Goal: Task Accomplishment & Management: Manage account settings

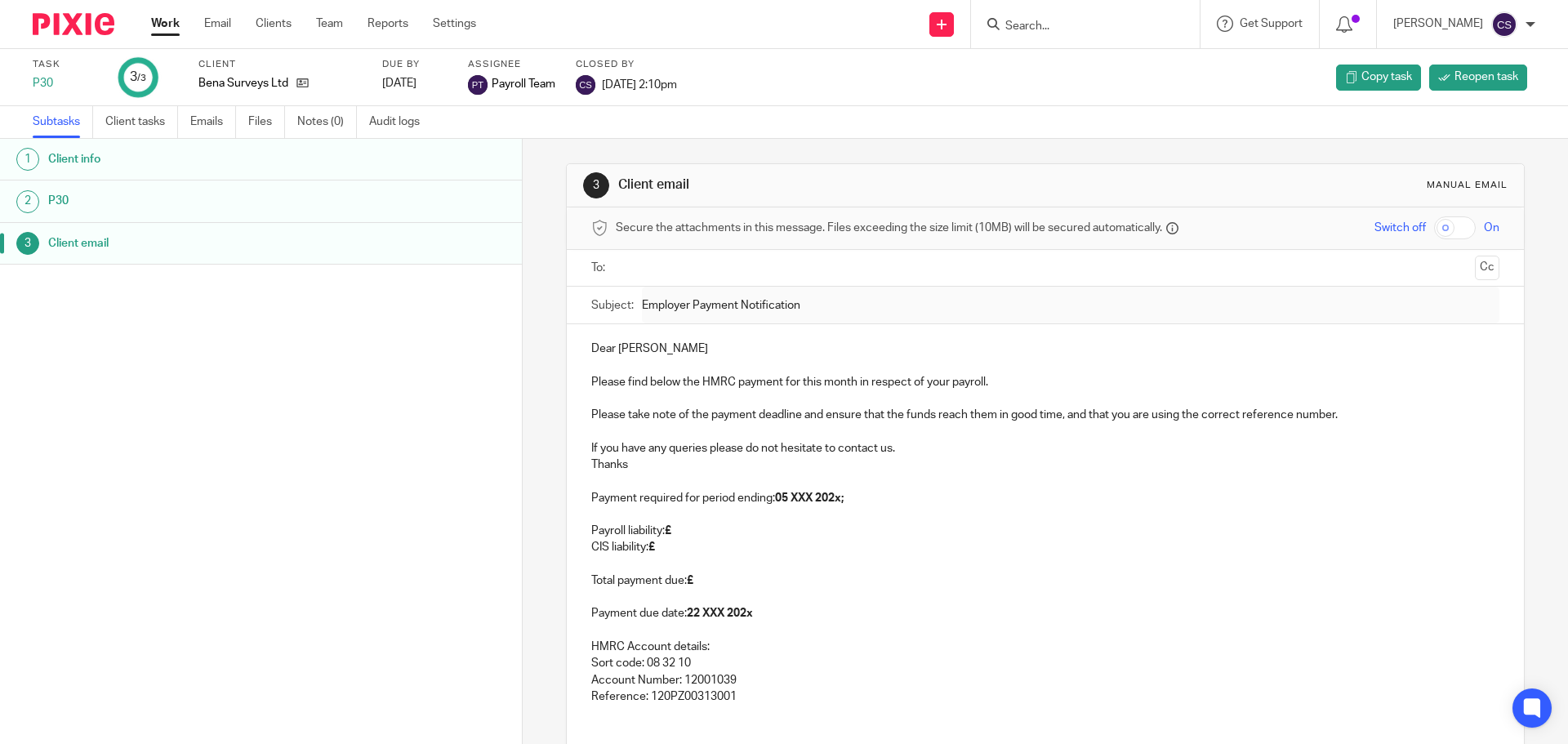
click at [1049, 32] on input "Search" at bounding box center [1077, 27] width 147 height 14
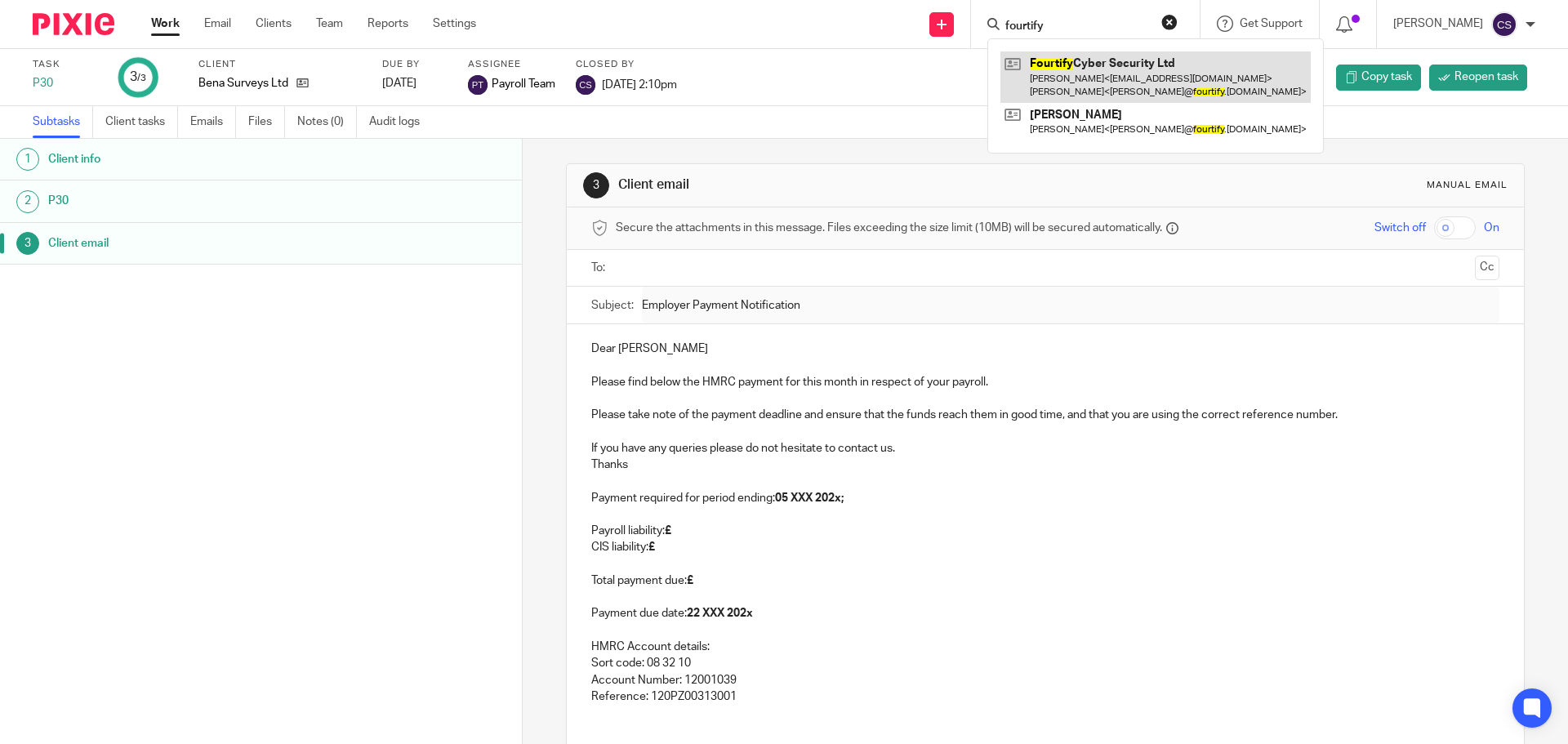
type input "fourtify"
click at [1103, 64] on link at bounding box center [1156, 77] width 310 height 51
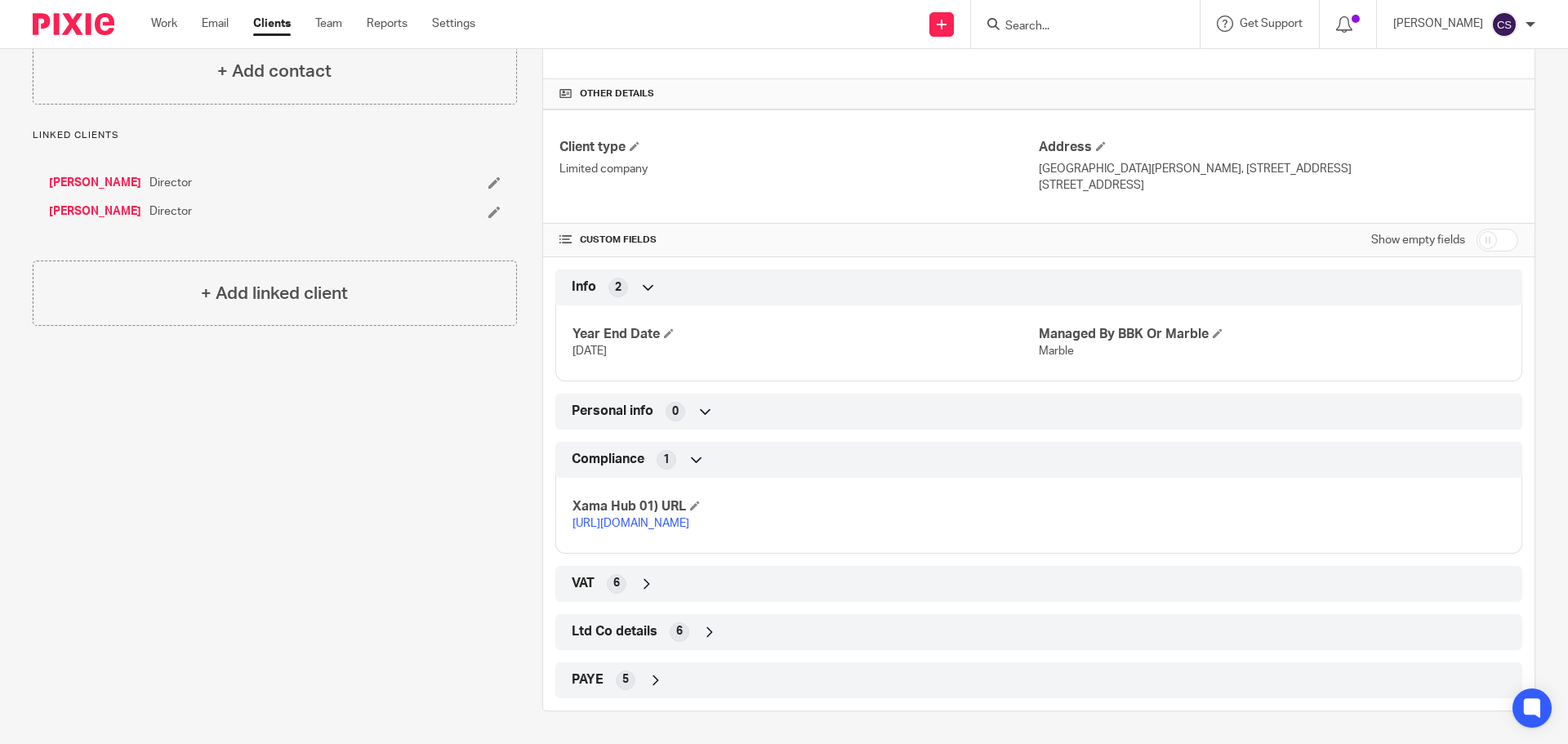
scroll to position [446, 0]
click at [690, 518] on link "https://platform.xamatech.com/portal/crm/clients/0318a9e0-6aa9-11ef-a01d-db7874…" at bounding box center [631, 523] width 117 height 12
click at [1064, 18] on form at bounding box center [1090, 23] width 174 height 21
click at [1032, 21] on input "Search" at bounding box center [1077, 27] width 147 height 14
type input "stockton"
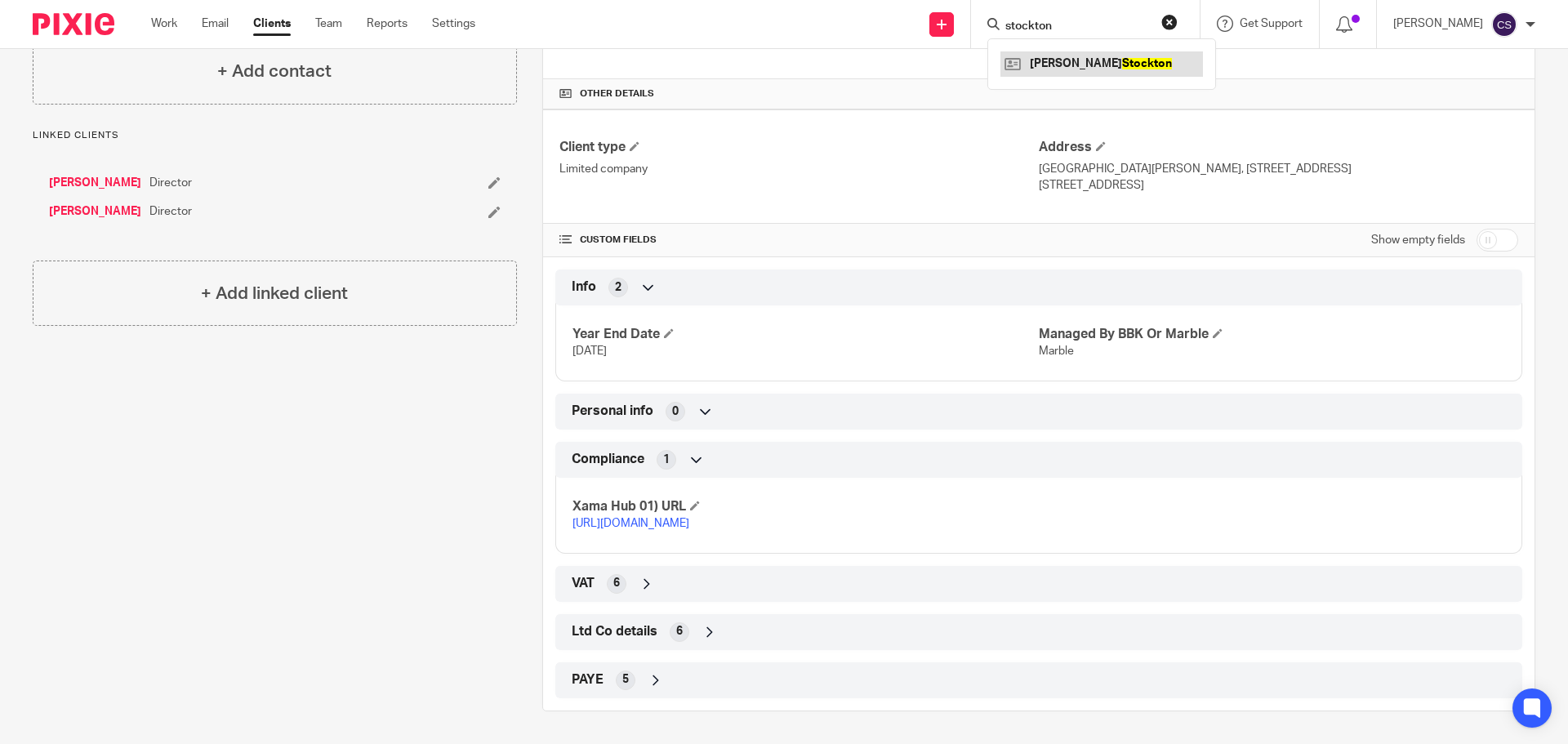
click at [1067, 60] on link at bounding box center [1102, 63] width 203 height 24
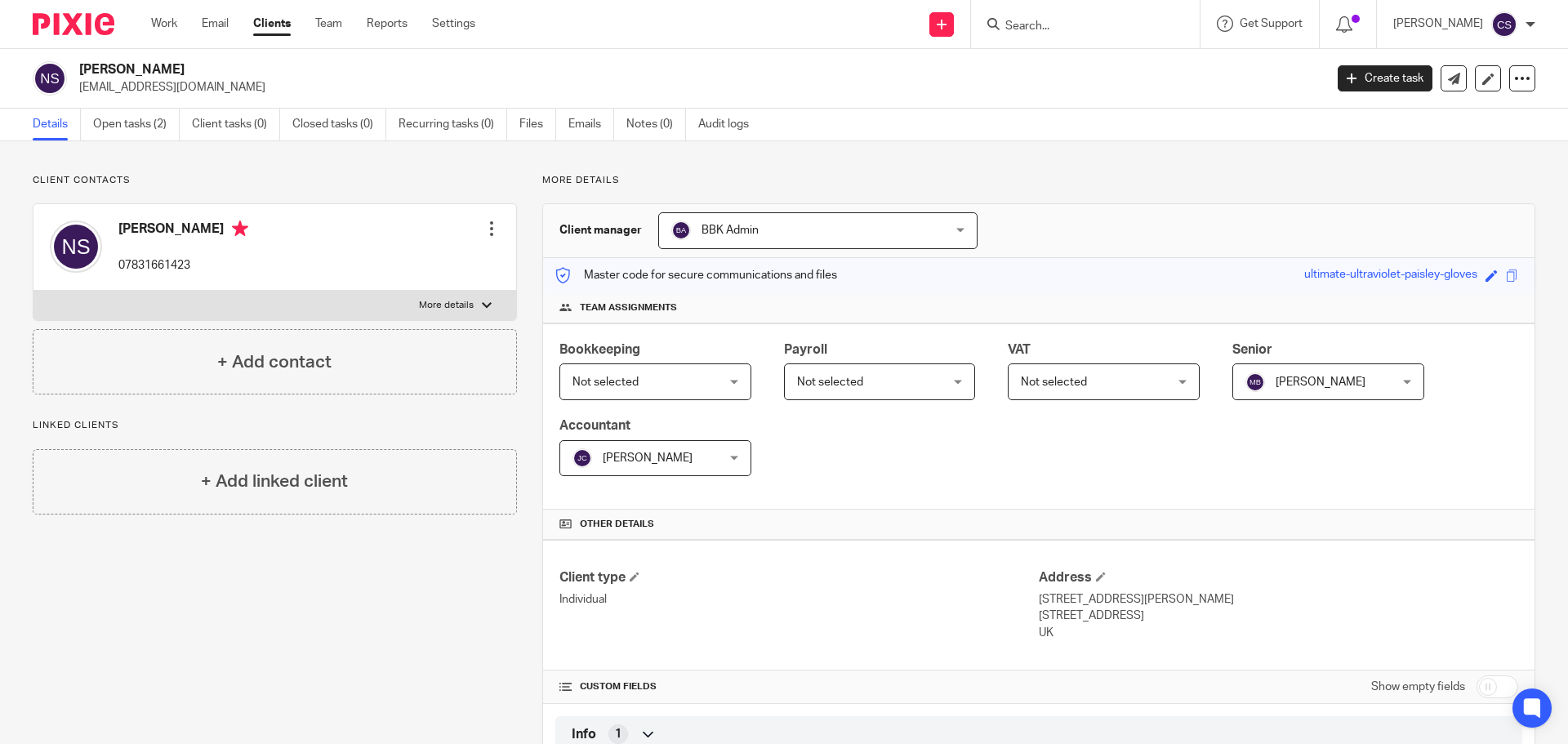
click at [490, 229] on div at bounding box center [491, 229] width 16 height 16
click at [407, 263] on link "Edit contact" at bounding box center [414, 265] width 156 height 23
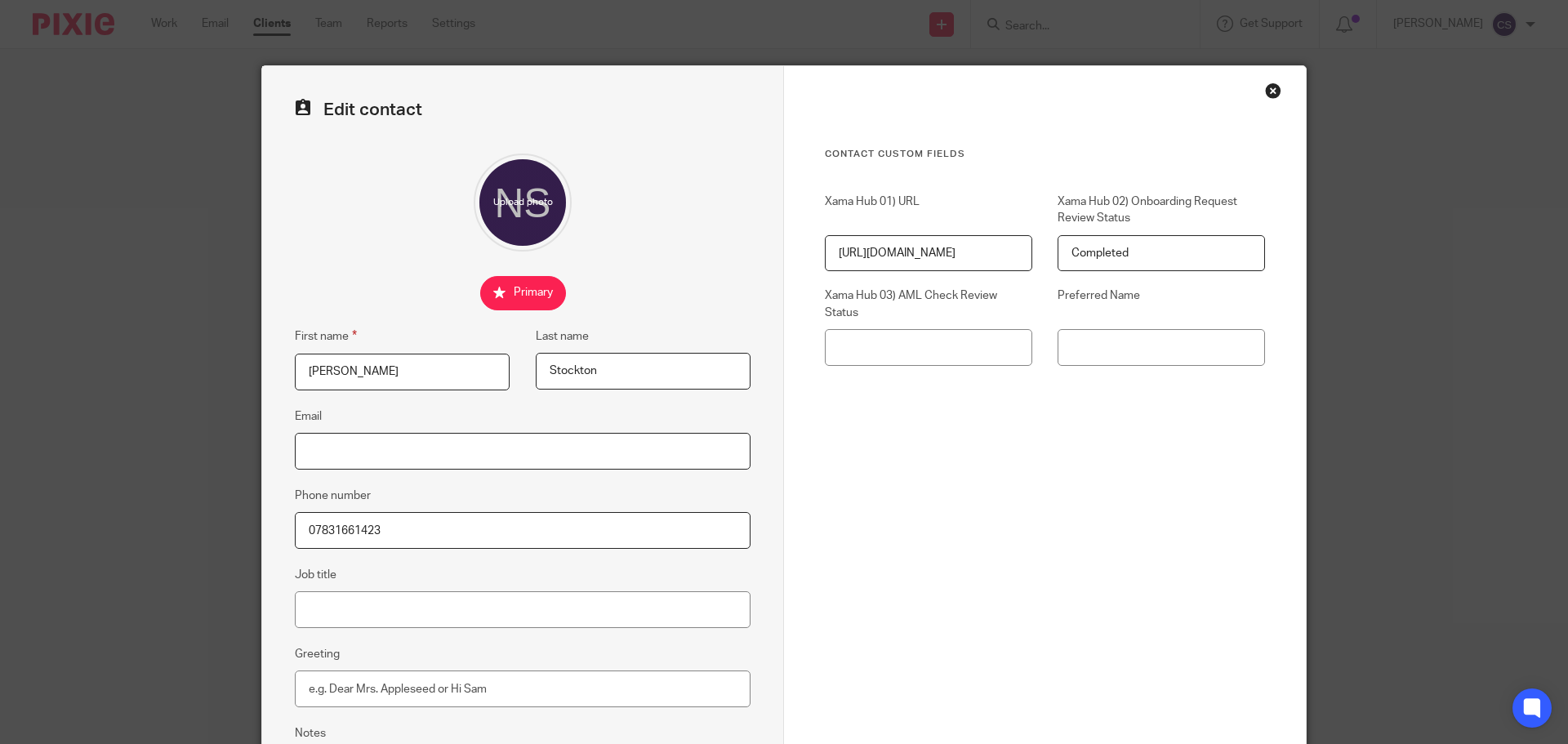
click at [336, 447] on input "Email" at bounding box center [522, 451] width 455 height 37
type input "[EMAIL_ADDRESS][DOMAIN_NAME]"
click at [340, 370] on input "Nikki" at bounding box center [402, 372] width 215 height 37
type input "Nicola"
click at [1089, 354] on input "Preferred Name" at bounding box center [1161, 347] width 207 height 37
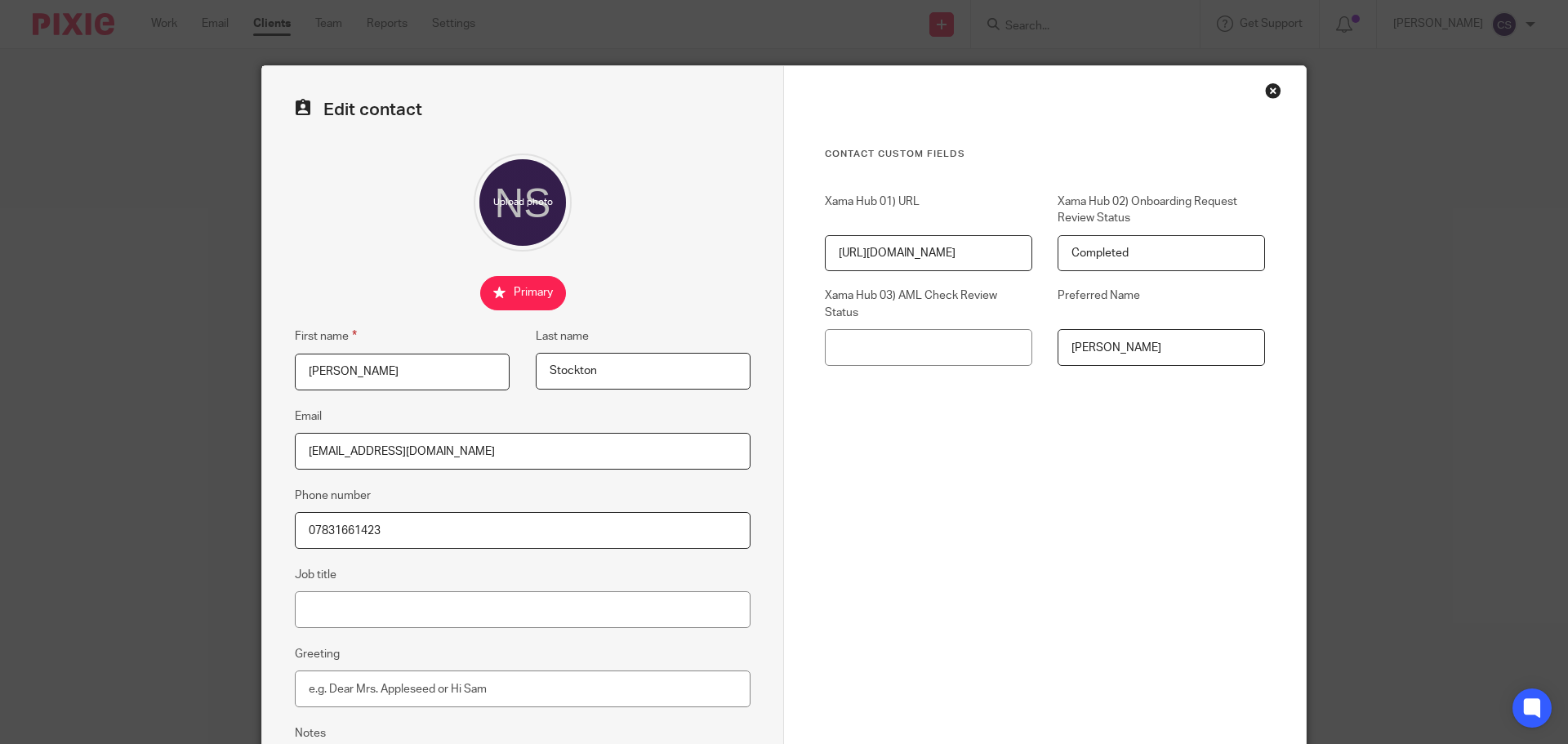
scroll to position [181, 0]
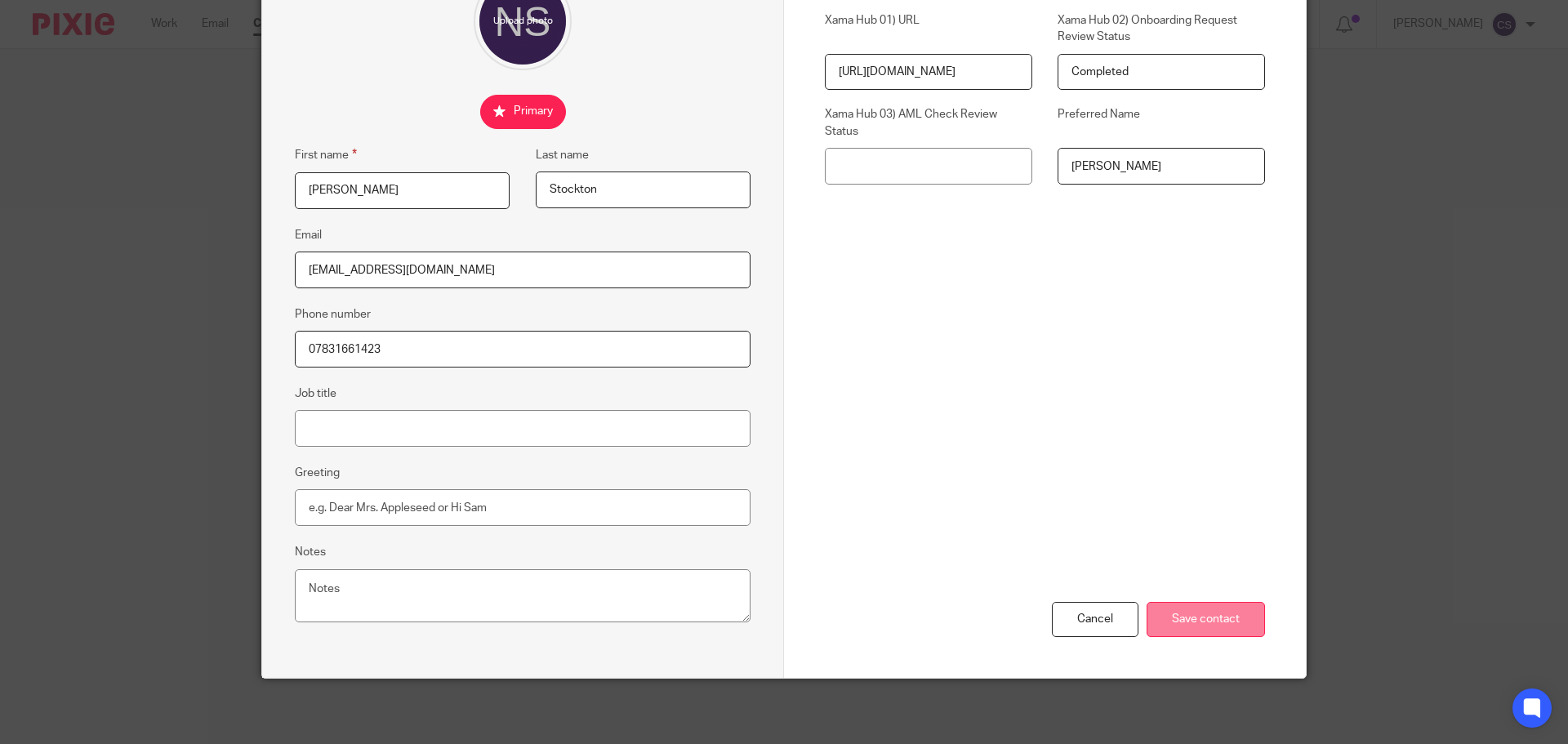
type input "Nikki"
click at [1186, 620] on input "Save contact" at bounding box center [1206, 620] width 118 height 35
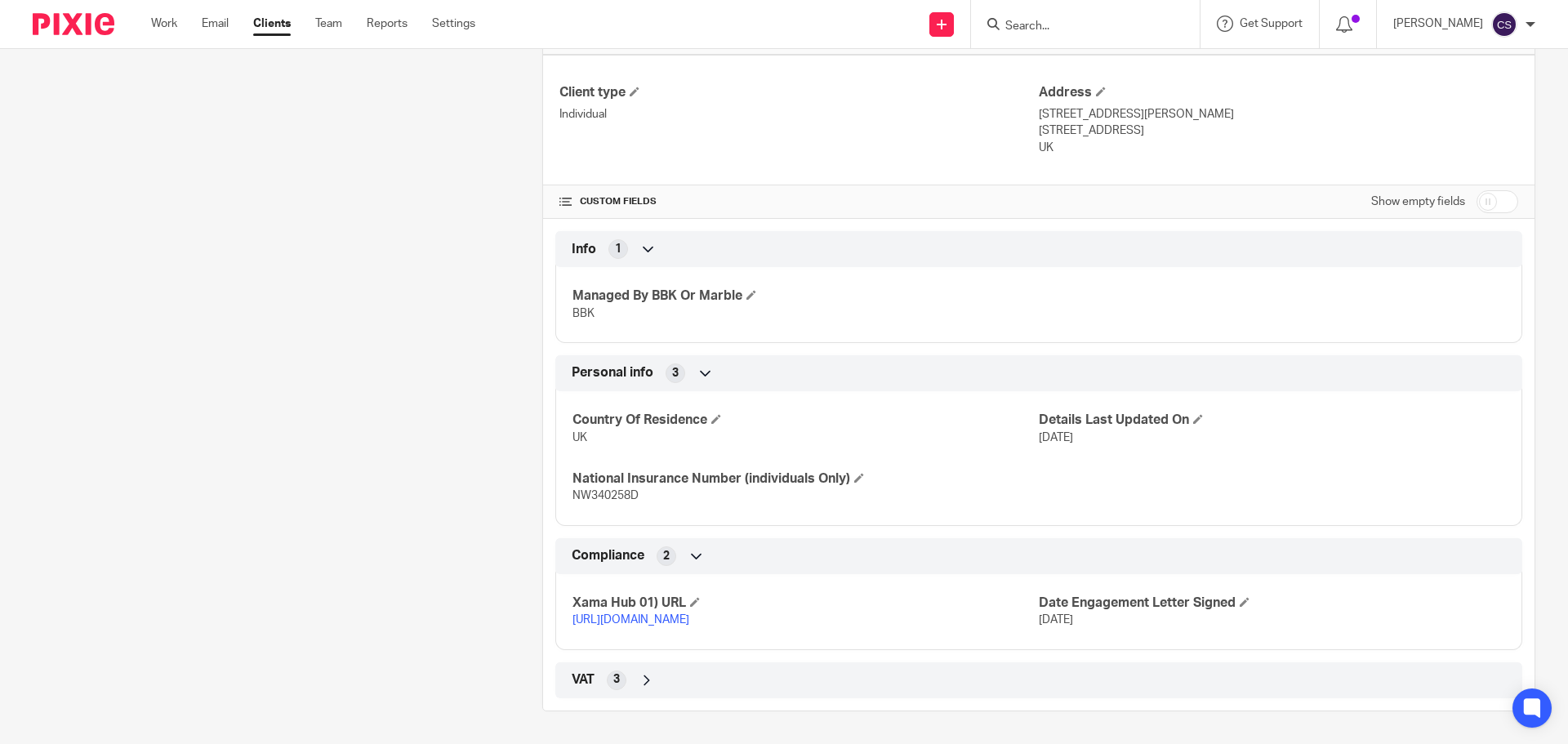
scroll to position [501, 0]
click at [674, 614] on link "https://platform.xamatech.com/portal/crm/clients/e5aaae70-50e0-11f0-8c8c-43eabe…" at bounding box center [631, 620] width 117 height 12
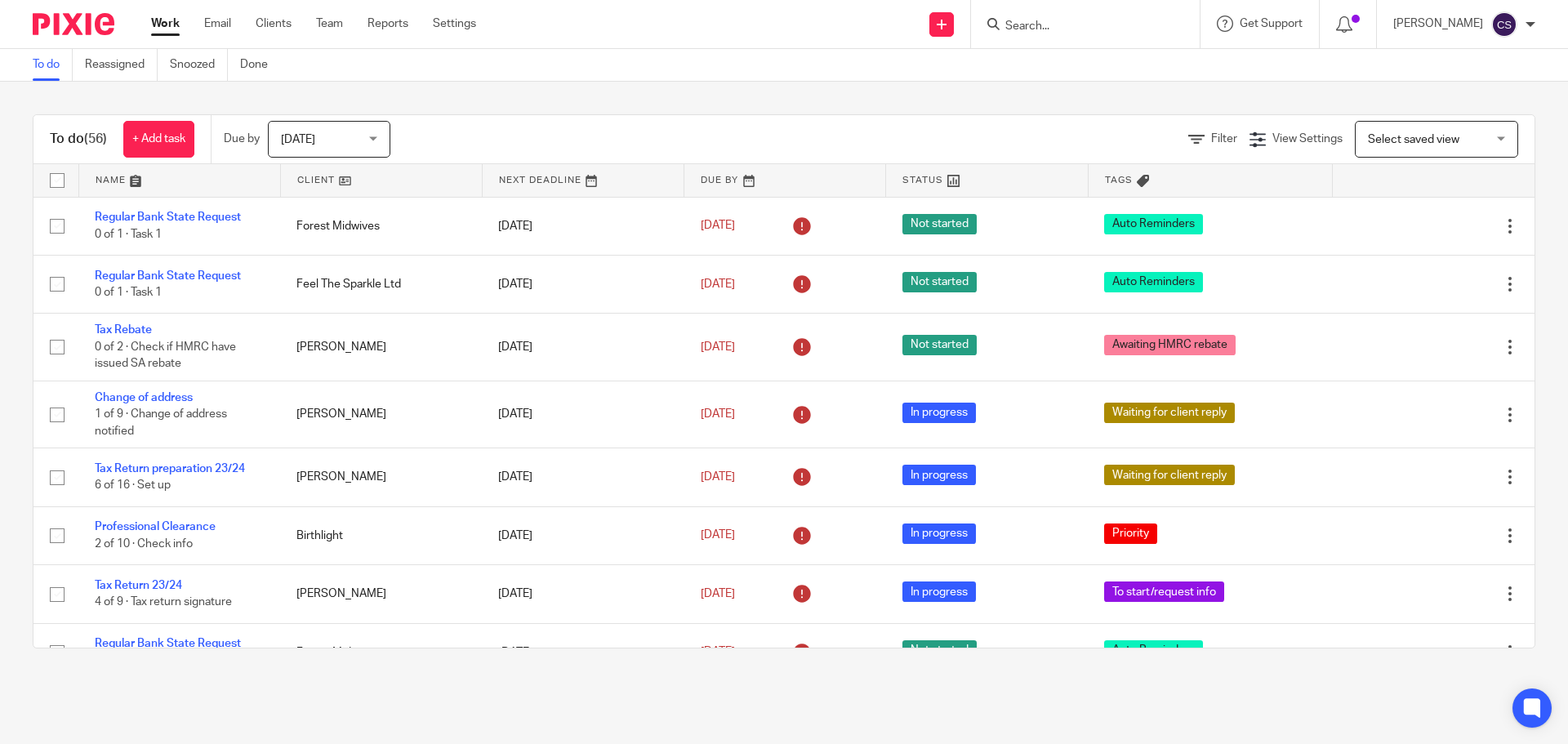
click at [1045, 22] on input "Search" at bounding box center [1077, 27] width 147 height 14
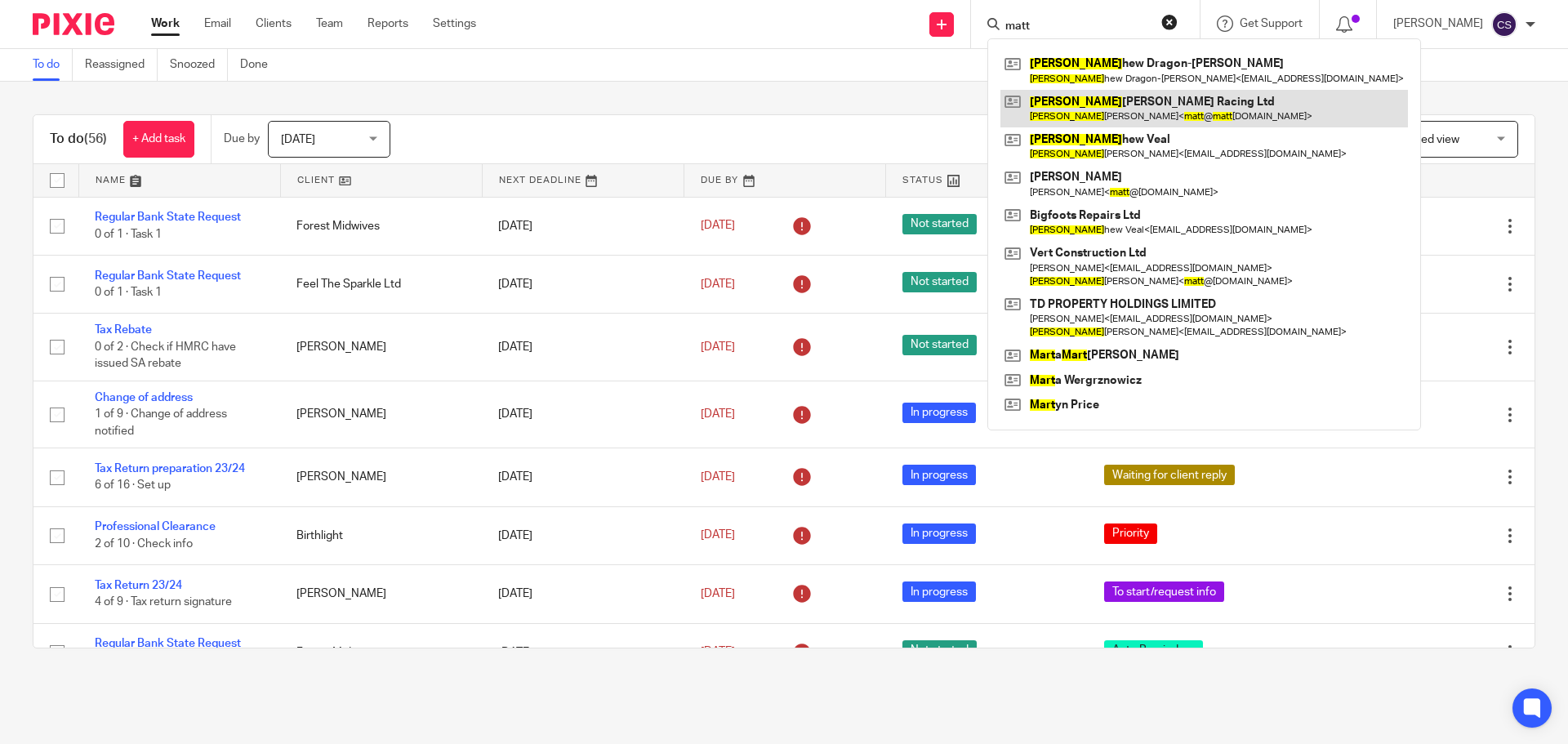
type input "matt"
click at [1088, 106] on link at bounding box center [1205, 109] width 408 height 38
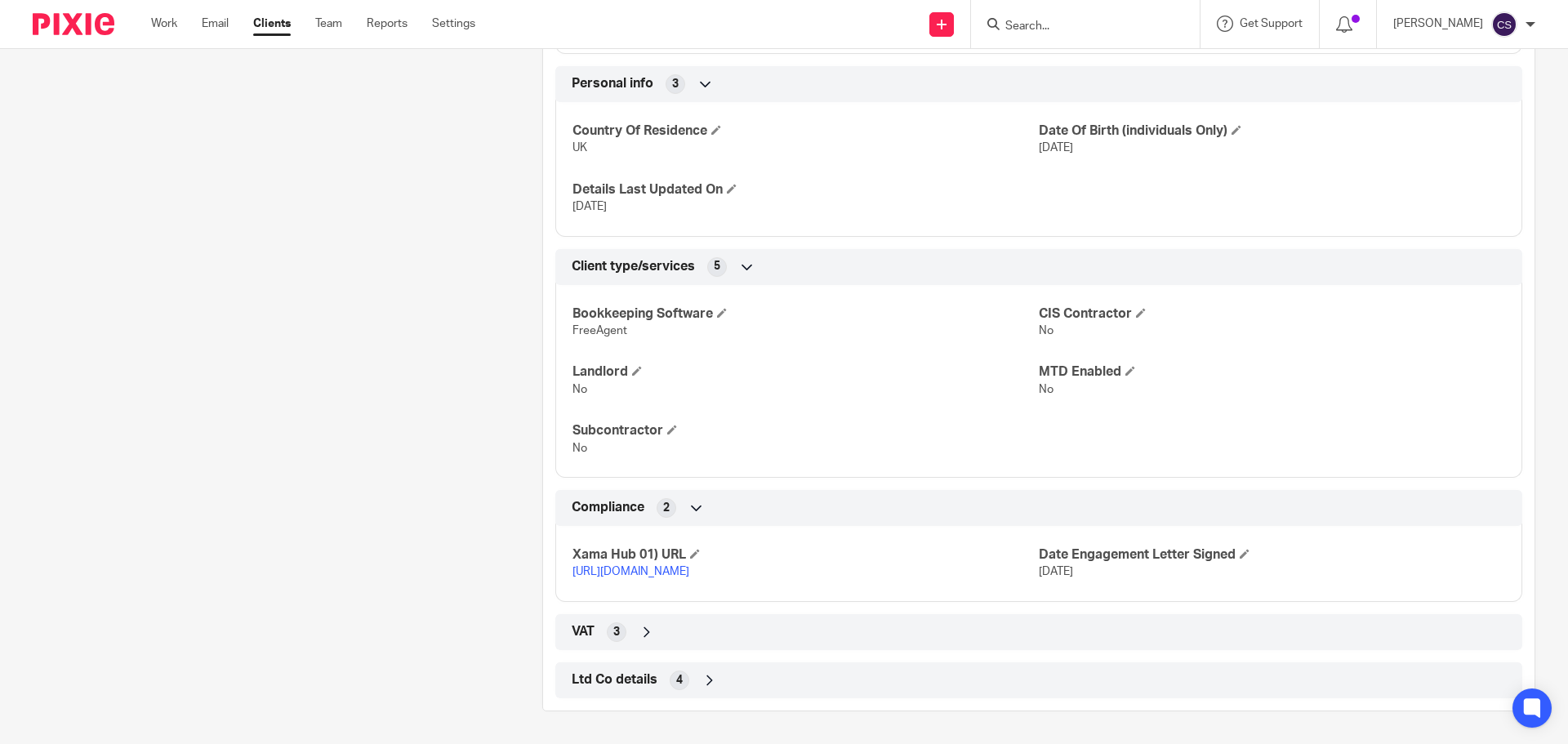
scroll to position [850, 0]
click at [705, 678] on icon at bounding box center [710, 681] width 16 height 16
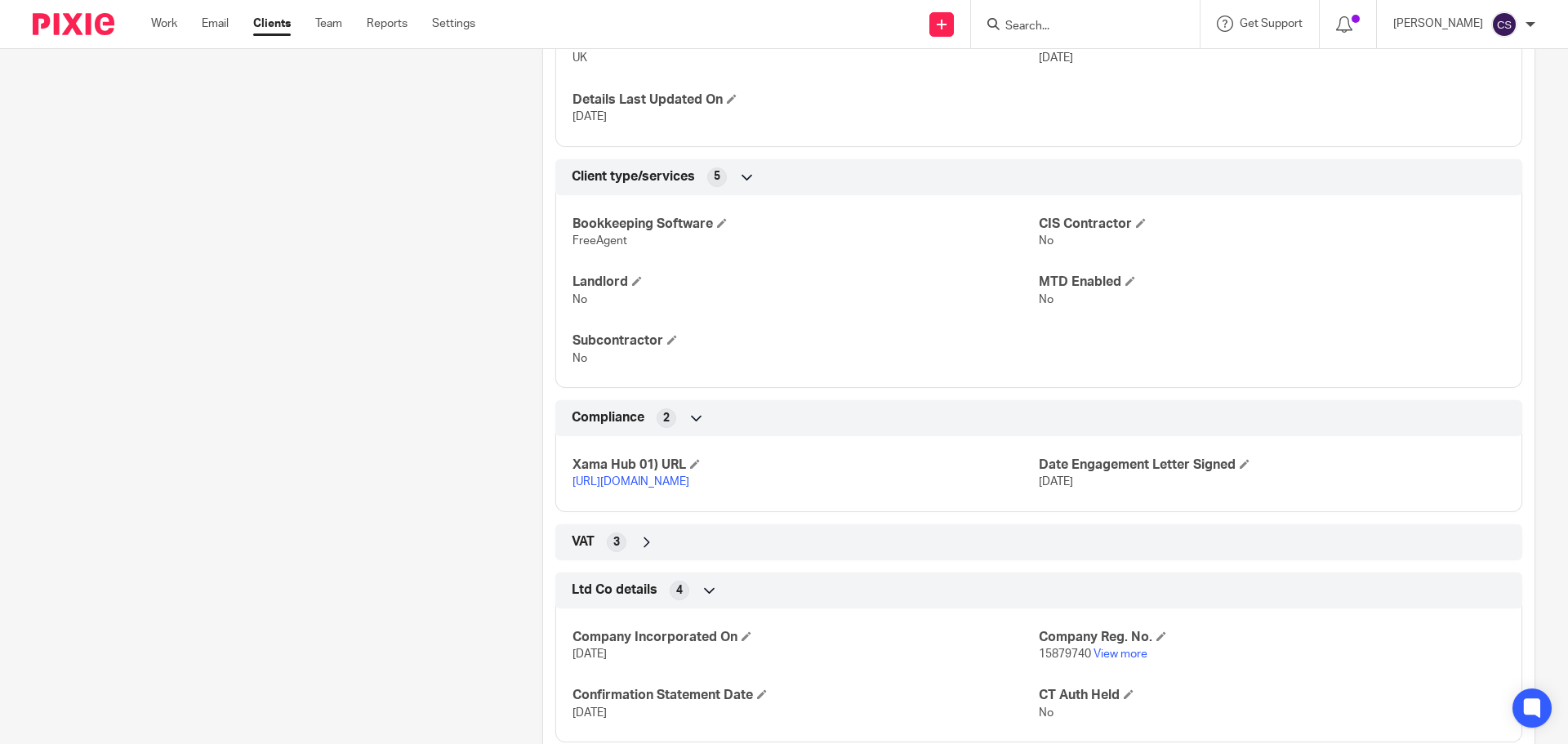
scroll to position [985, 0]
